Goal: Find contact information: Find contact information

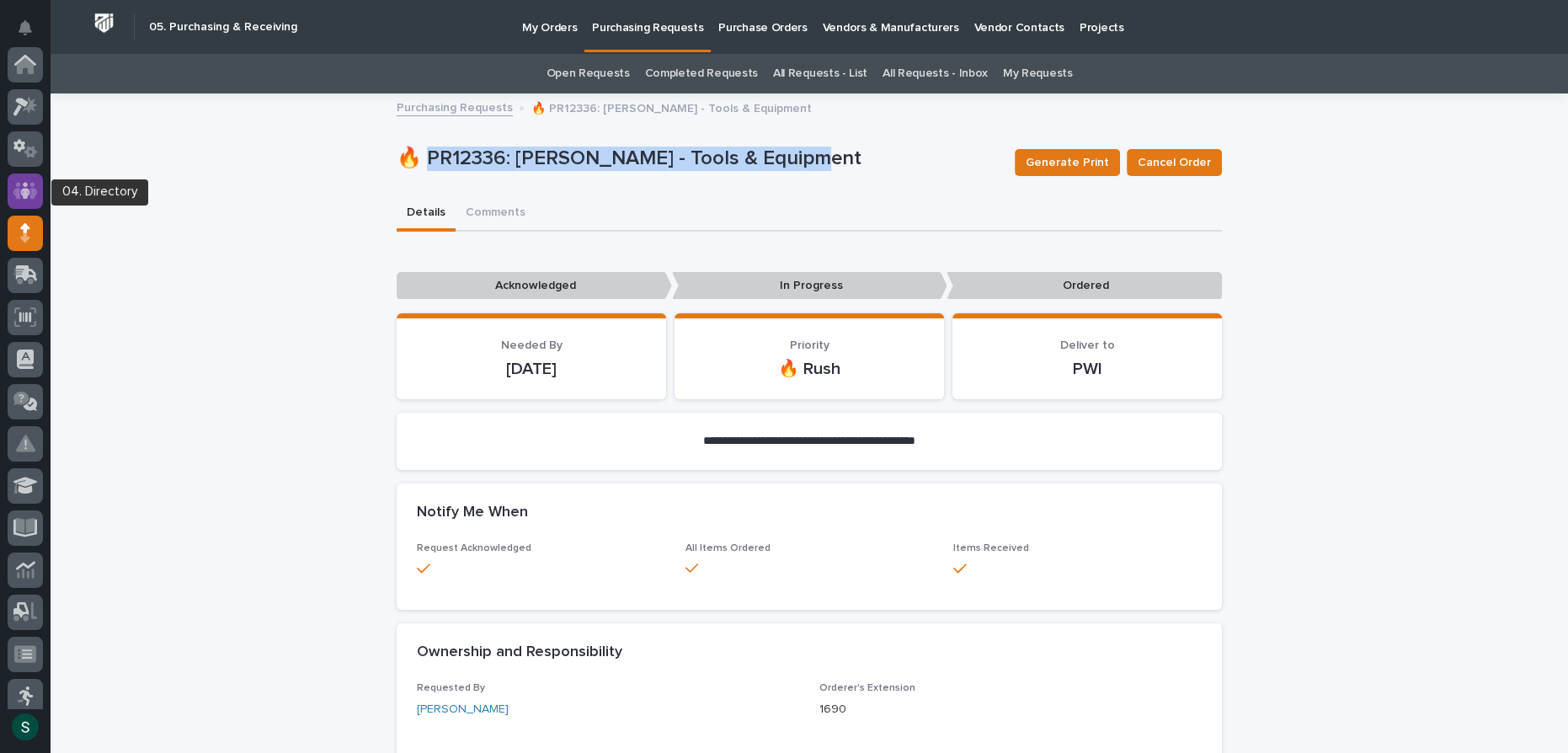
click at [29, 189] on icon at bounding box center [25, 191] width 24 height 20
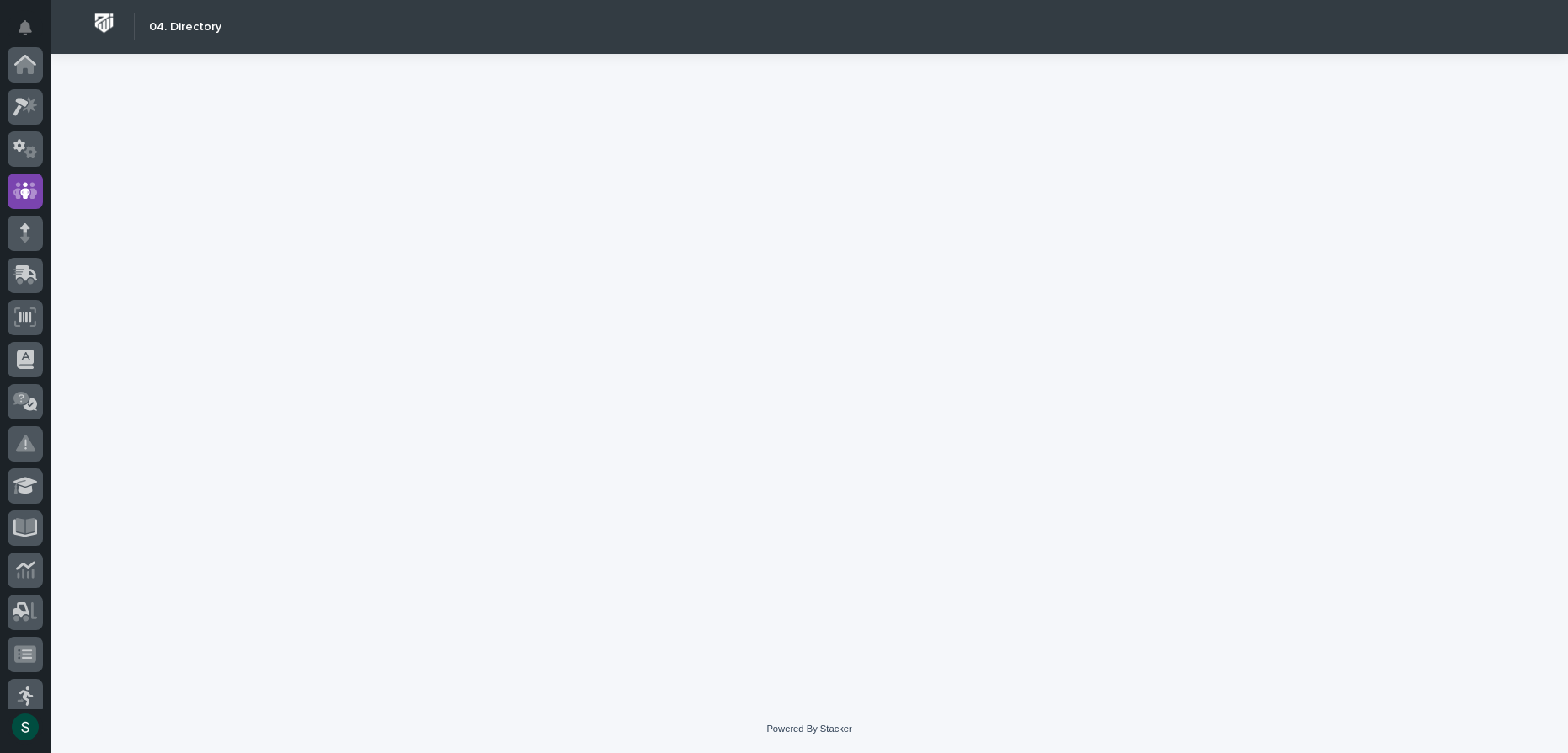
scroll to position [125, 0]
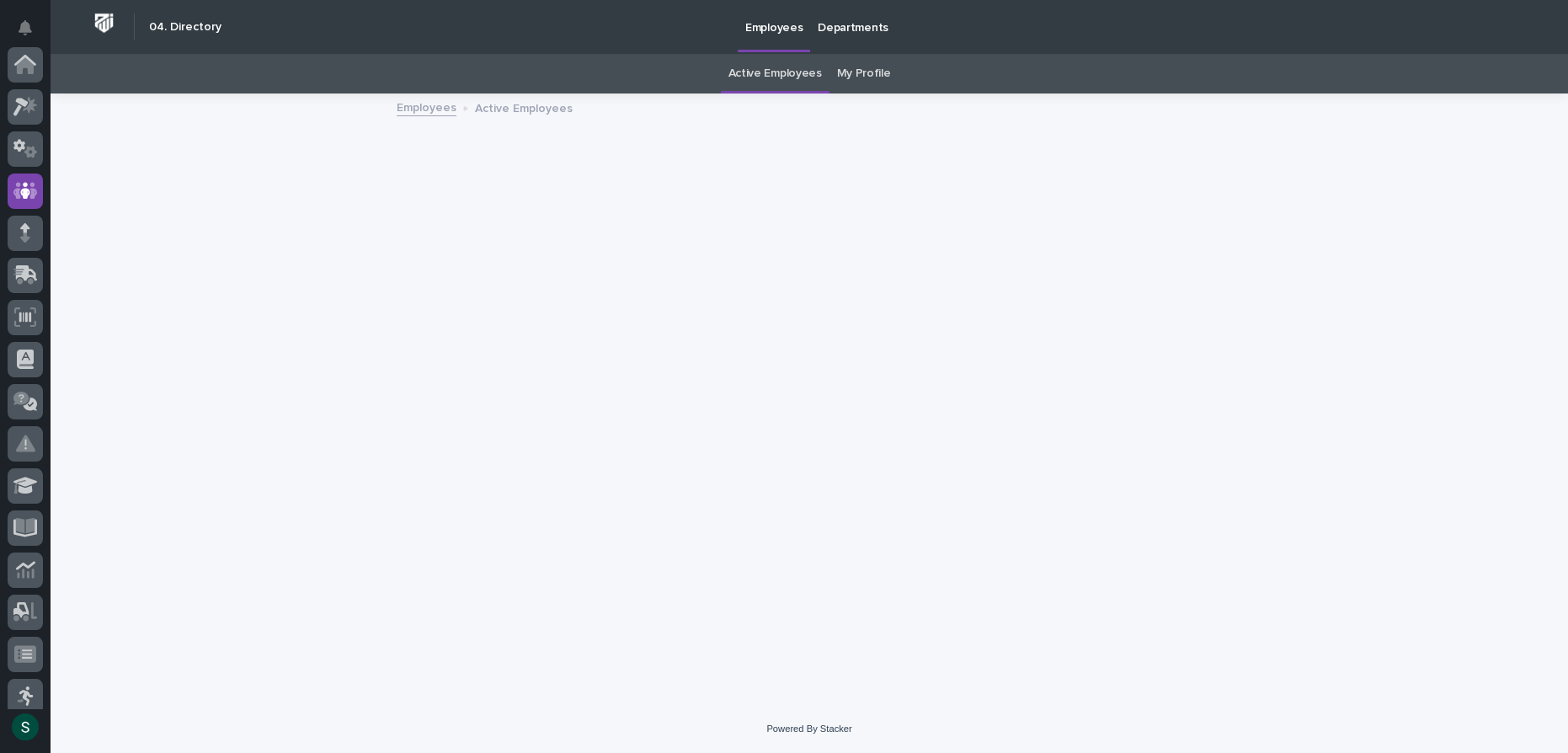
scroll to position [125, 0]
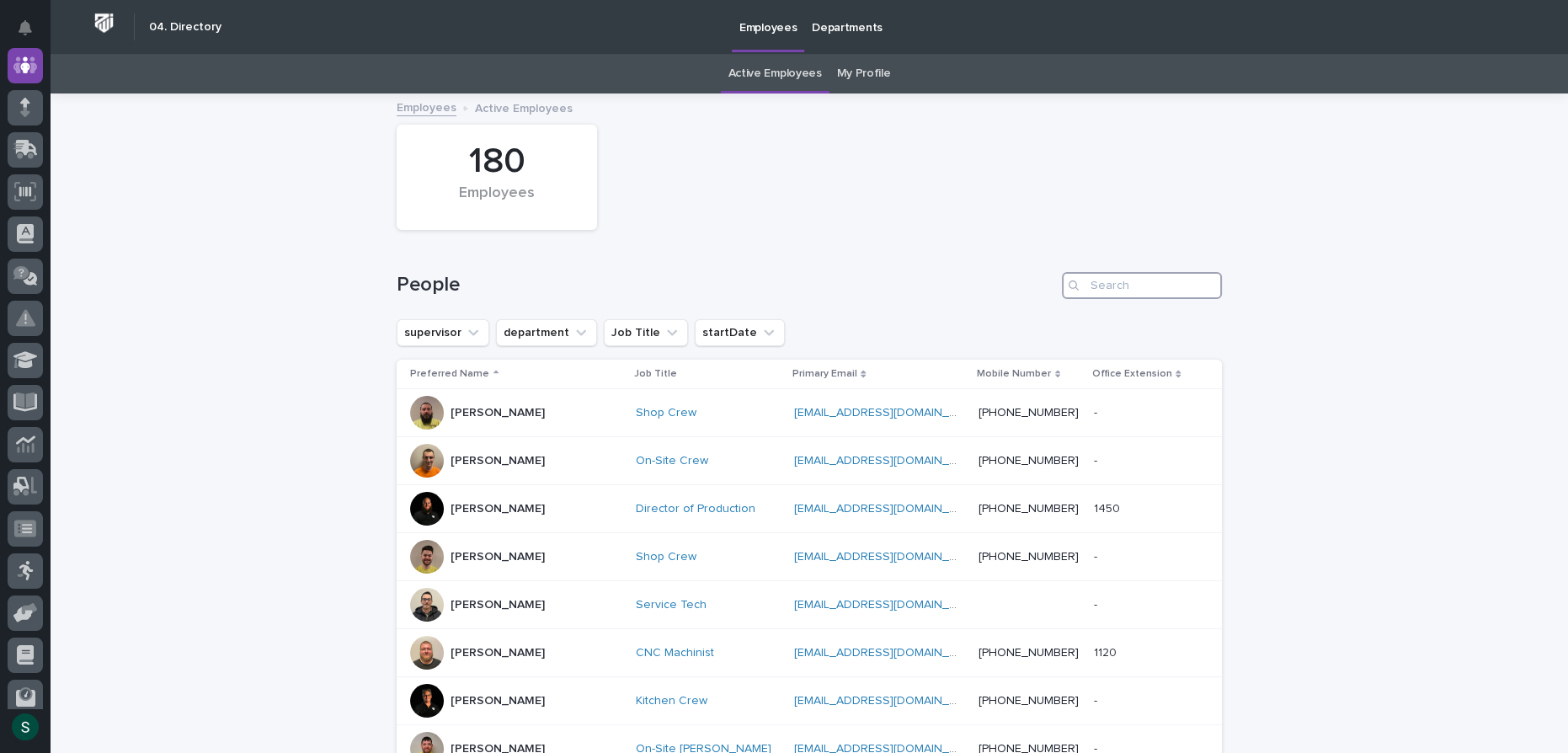
click at [1106, 282] on input "Search" at bounding box center [1141, 285] width 160 height 27
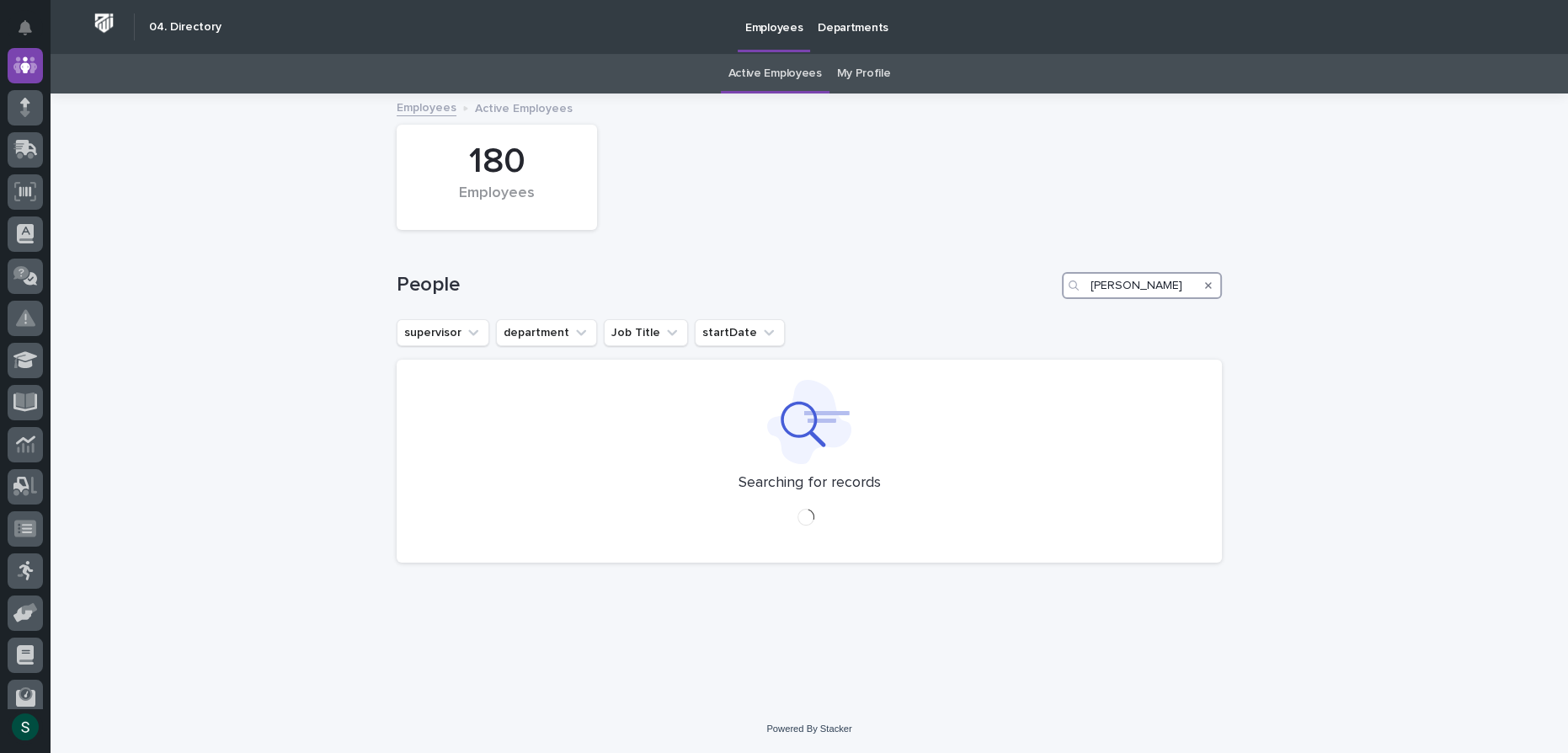
type input "[PERSON_NAME]"
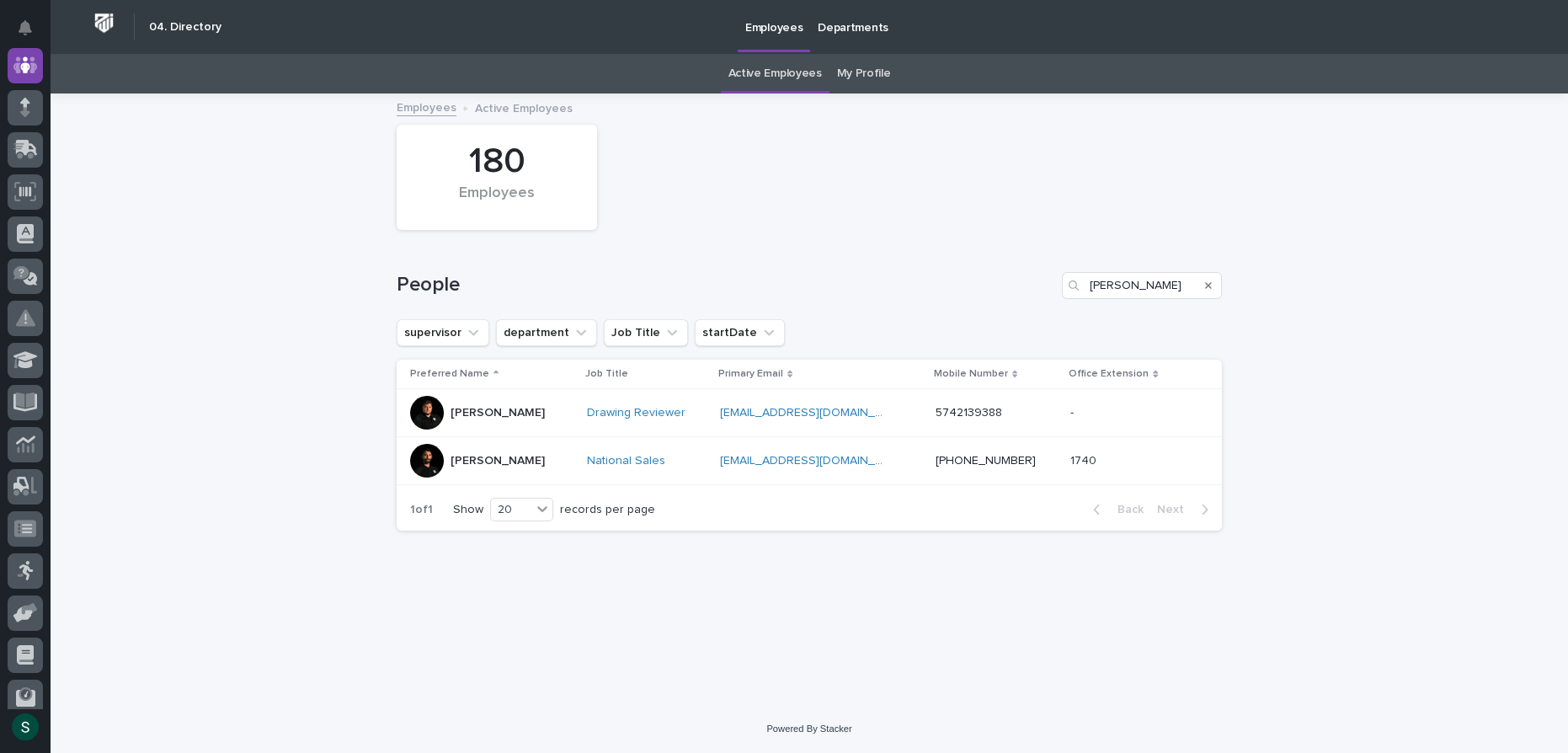
click at [422, 419] on div at bounding box center [427, 413] width 34 height 34
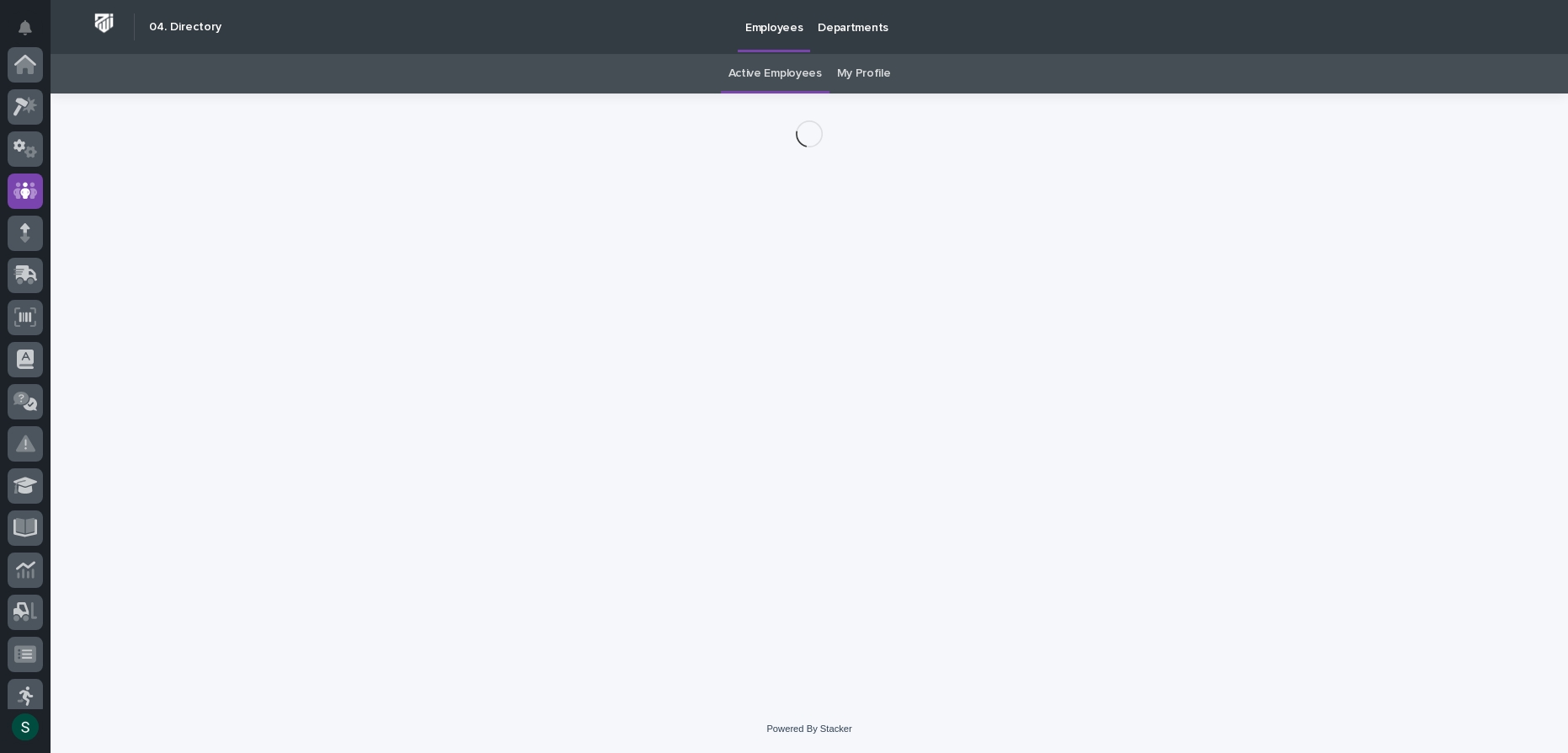
scroll to position [125, 0]
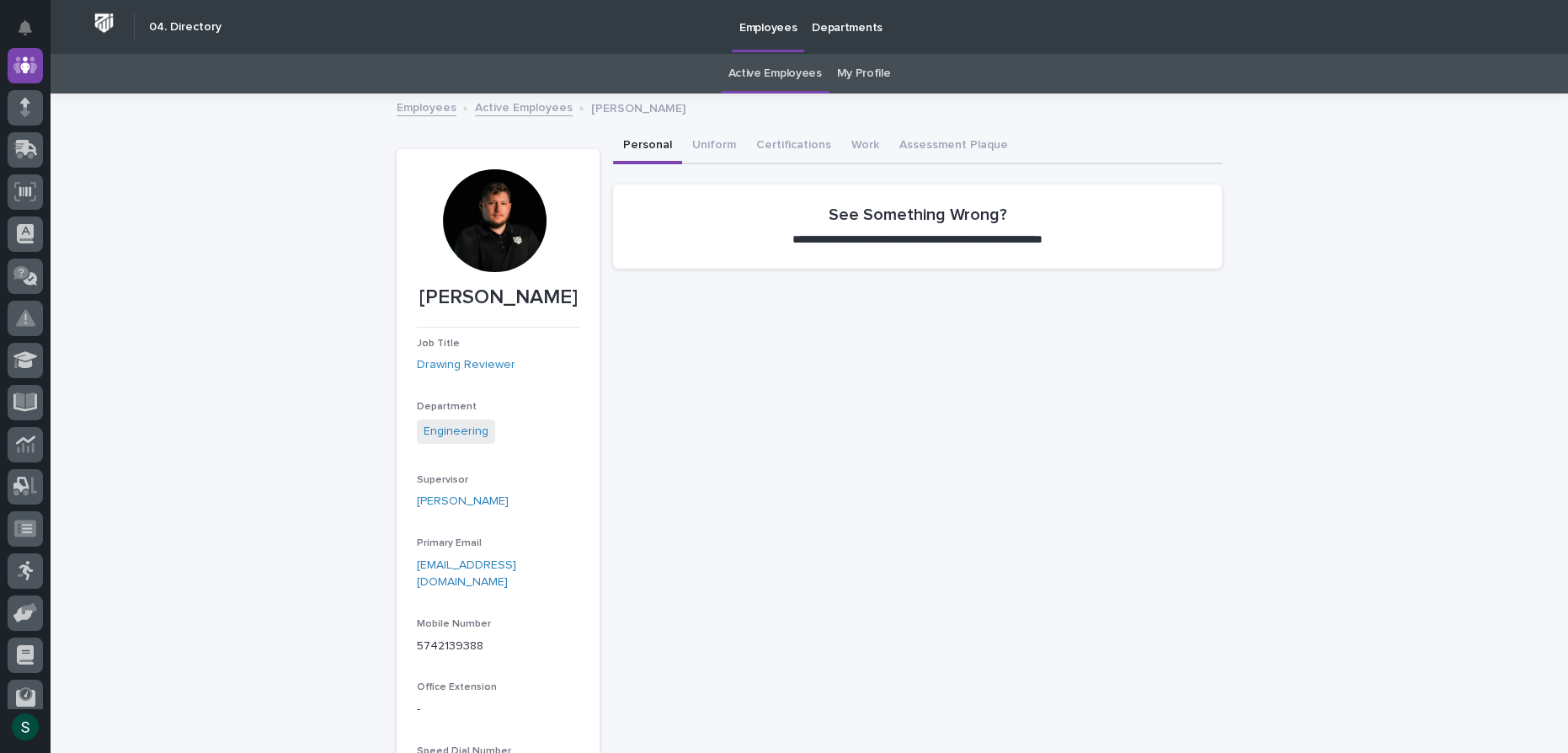
click at [473, 228] on div at bounding box center [494, 220] width 103 height 103
